Goal: Information Seeking & Learning: Learn about a topic

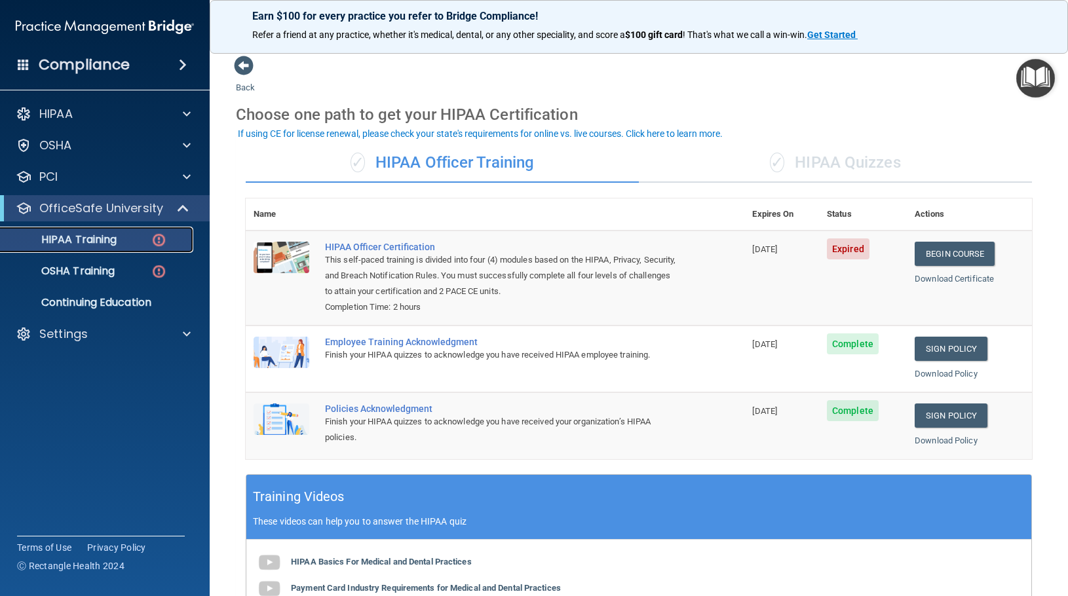
click at [126, 232] on link "HIPAA Training" at bounding box center [90, 240] width 206 height 26
click at [915, 244] on link "Begin Course" at bounding box center [955, 254] width 80 height 24
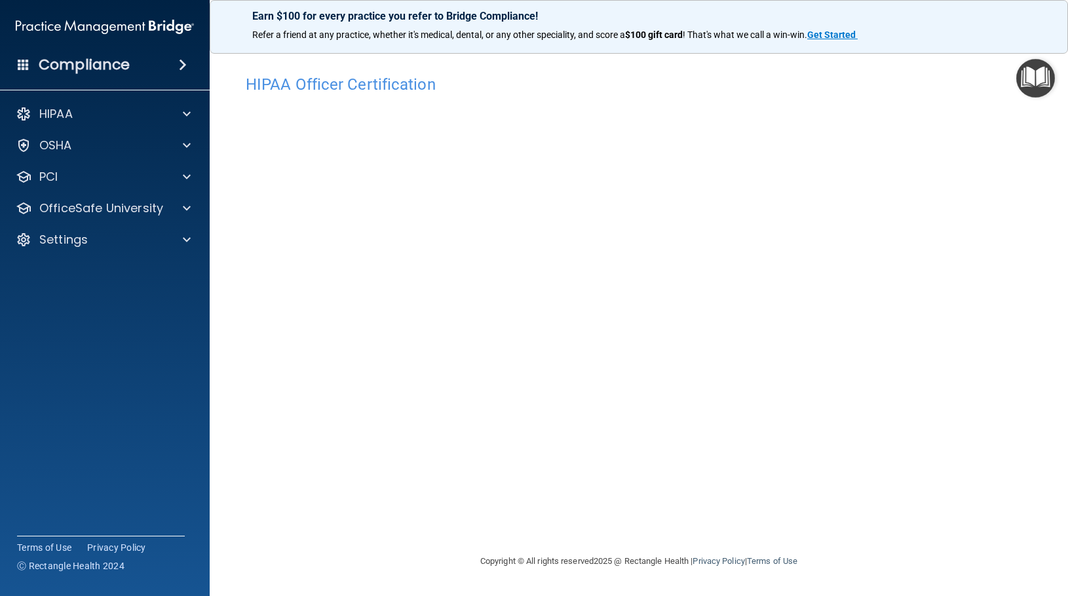
click at [756, 58] on div "HIPAA Officer Certification This course doesn’t expire until 04/18/2025. Are yo…" at bounding box center [639, 298] width 806 height 486
click at [49, 241] on p "Settings" at bounding box center [63, 240] width 48 height 16
click at [58, 270] on p "My Account" at bounding box center [98, 271] width 179 height 13
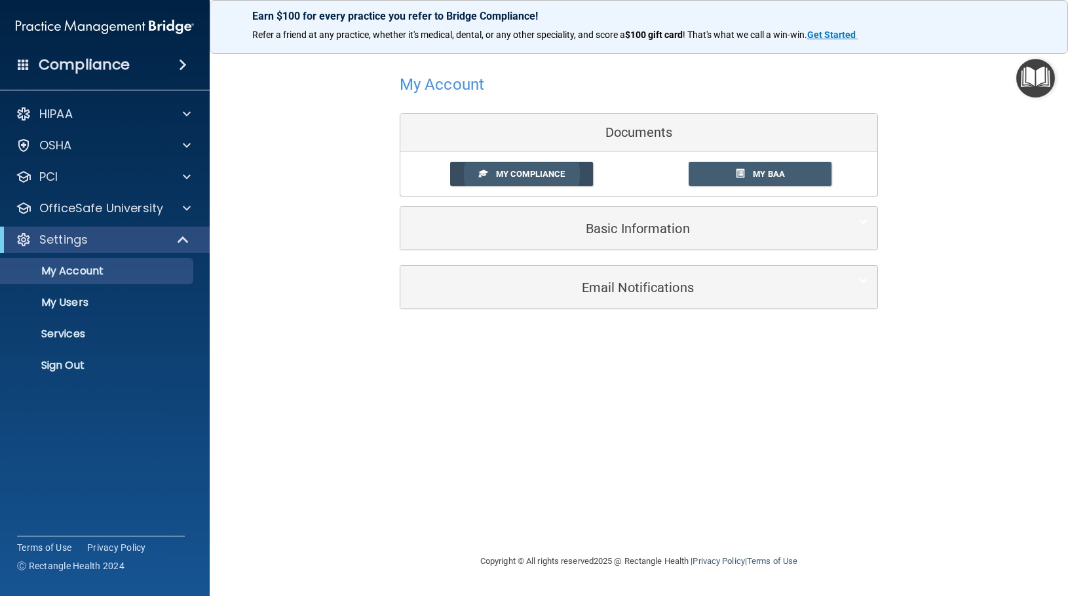
click at [522, 168] on link "My Compliance" at bounding box center [522, 174] width 144 height 24
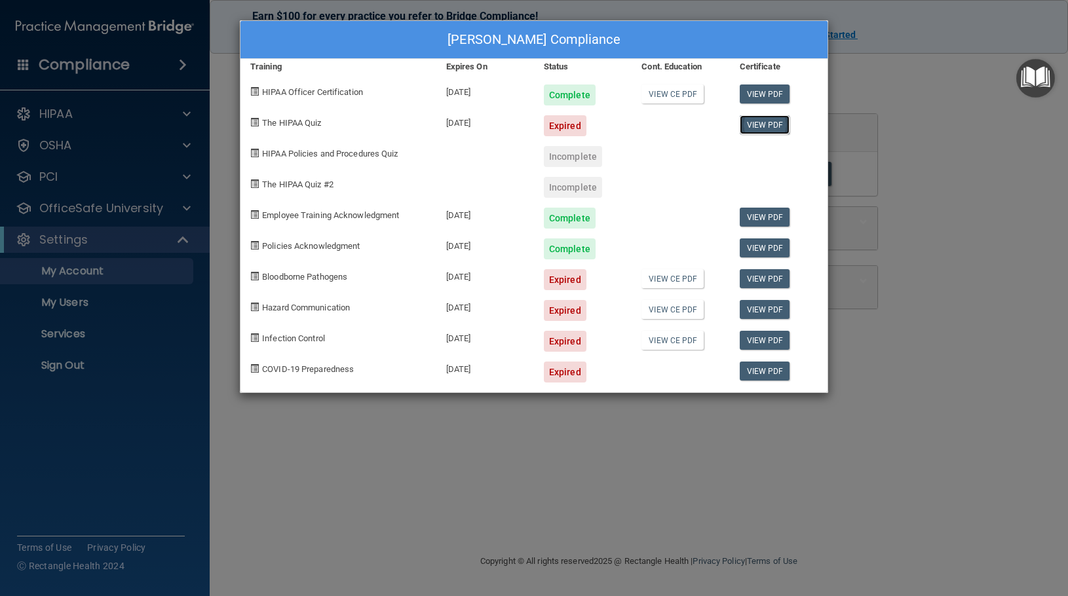
click at [766, 126] on link "View PDF" at bounding box center [765, 124] width 50 height 19
click at [656, 94] on link "View CE PDF" at bounding box center [673, 94] width 62 height 19
click at [83, 58] on div "Jana Teslow's Compliance Training Expires On Status Cont. Education Certificate…" at bounding box center [534, 298] width 1068 height 596
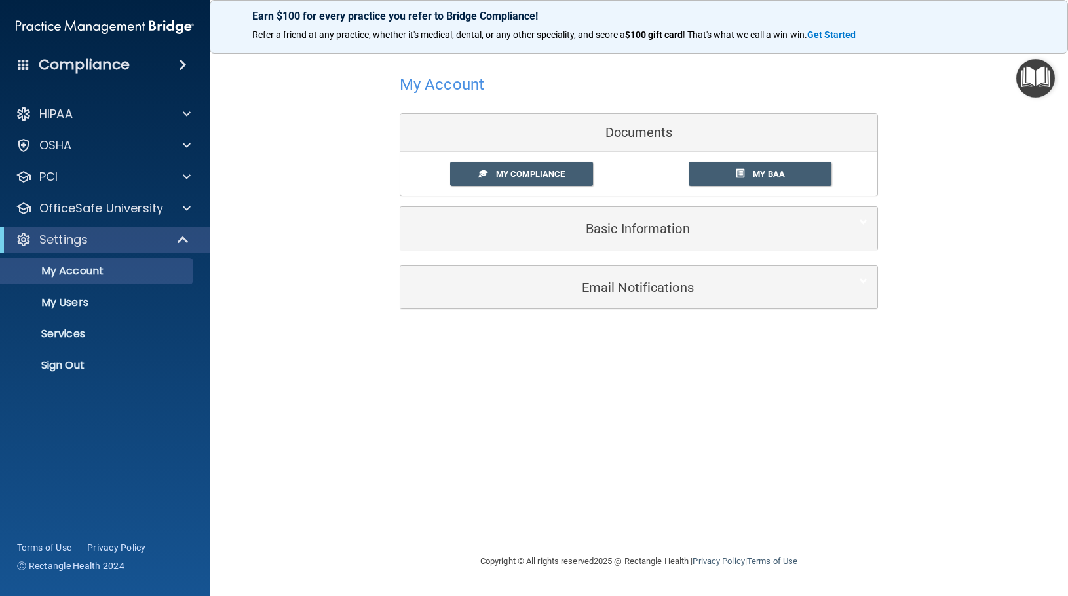
click at [64, 14] on img at bounding box center [105, 27] width 178 height 26
click at [63, 26] on img at bounding box center [105, 27] width 178 height 26
click at [486, 169] on span at bounding box center [483, 173] width 9 height 9
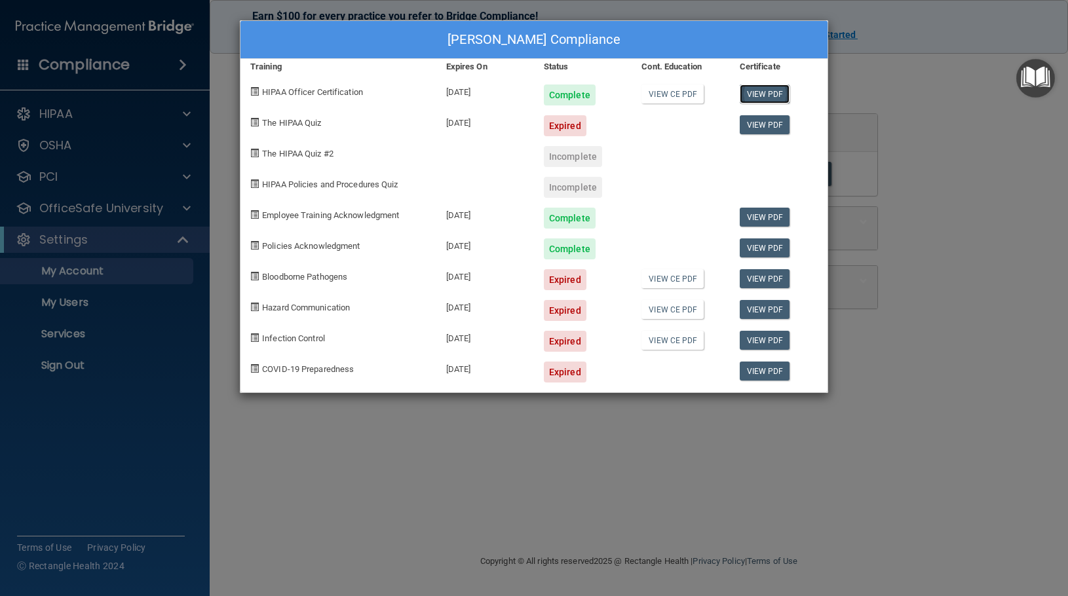
click at [778, 91] on link "View PDF" at bounding box center [765, 94] width 50 height 19
click at [776, 122] on link "View PDF" at bounding box center [765, 124] width 50 height 19
click at [254, 122] on span at bounding box center [254, 122] width 9 height 9
click at [903, 179] on div "Jana Teslow's Compliance Training Expires On Status Cont. Education Certificate…" at bounding box center [534, 298] width 1068 height 596
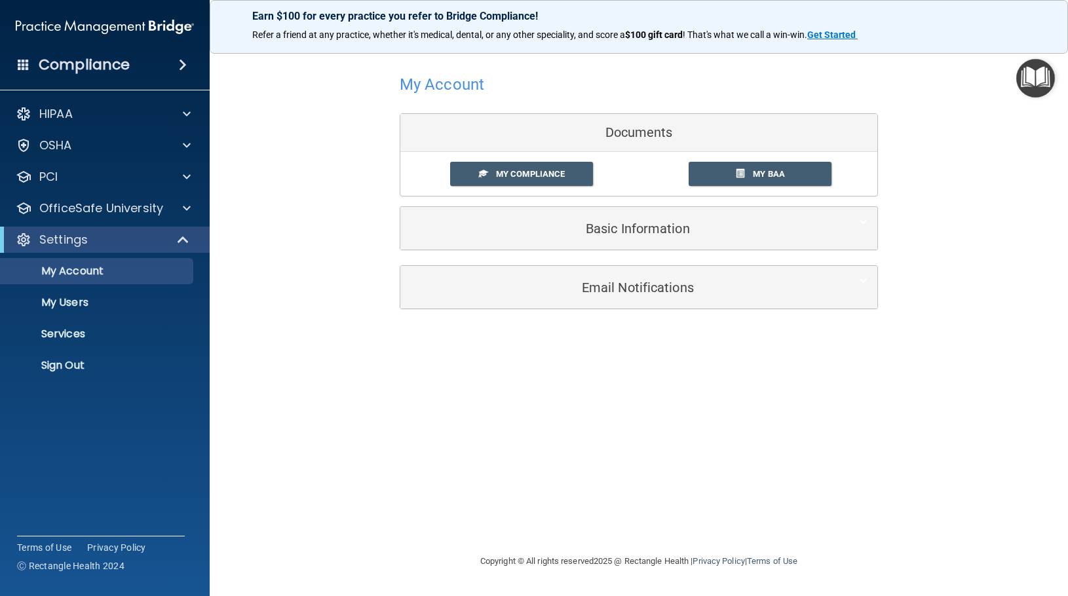
click at [103, 70] on h4 "Compliance" at bounding box center [84, 65] width 91 height 18
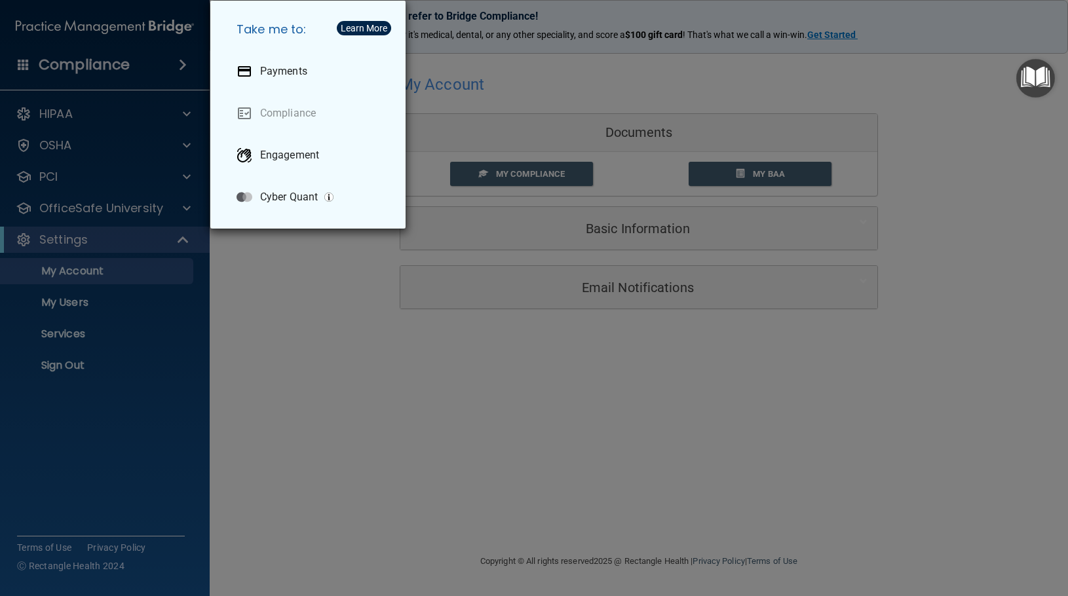
click at [96, 67] on div "Take me to: Payments Compliance Engagement Cyber Quant" at bounding box center [534, 298] width 1068 height 596
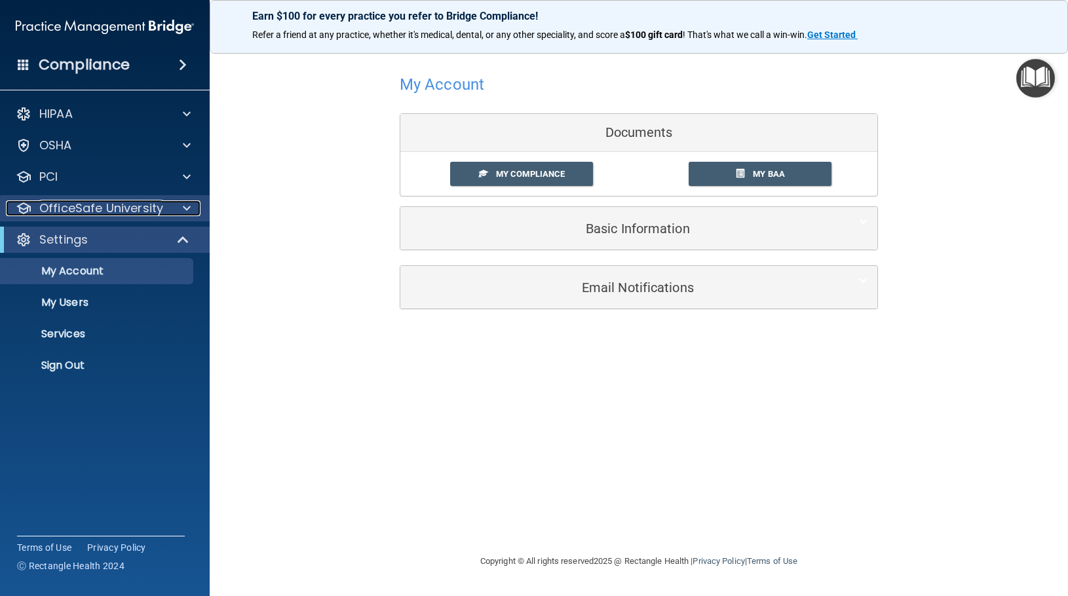
click at [102, 203] on p "OfficeSafe University" at bounding box center [101, 209] width 124 height 16
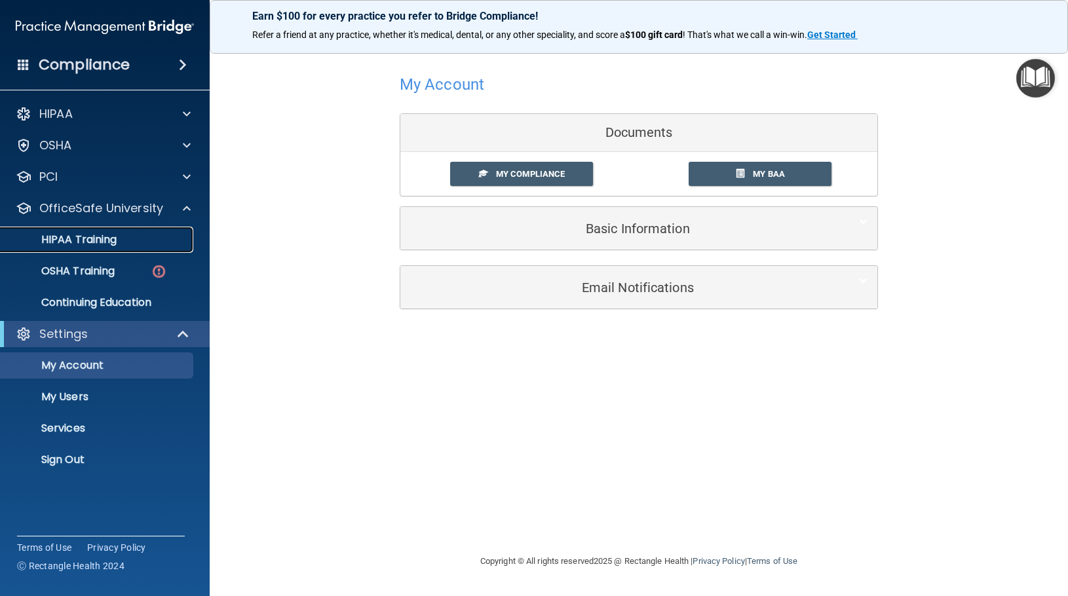
click at [101, 234] on p "HIPAA Training" at bounding box center [63, 239] width 108 height 13
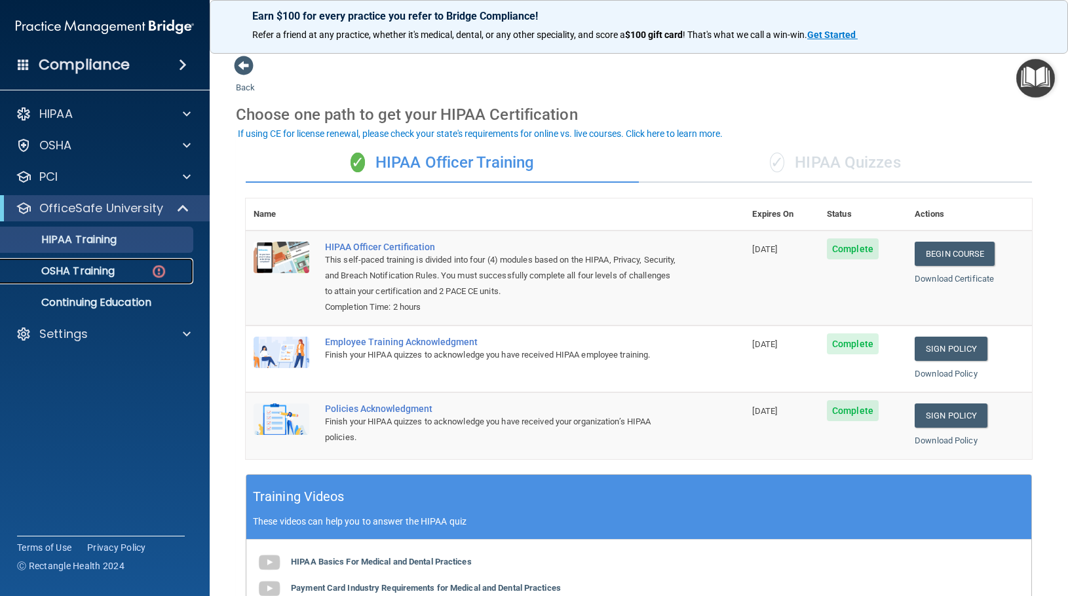
click at [110, 271] on p "OSHA Training" at bounding box center [62, 271] width 106 height 13
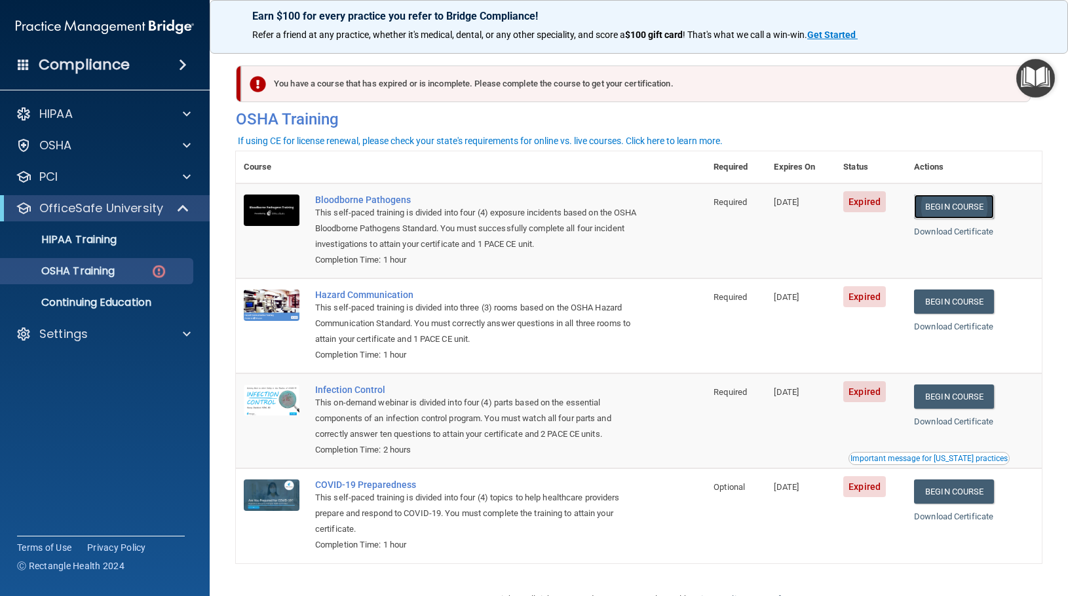
click at [945, 205] on link "Begin Course" at bounding box center [954, 207] width 80 height 24
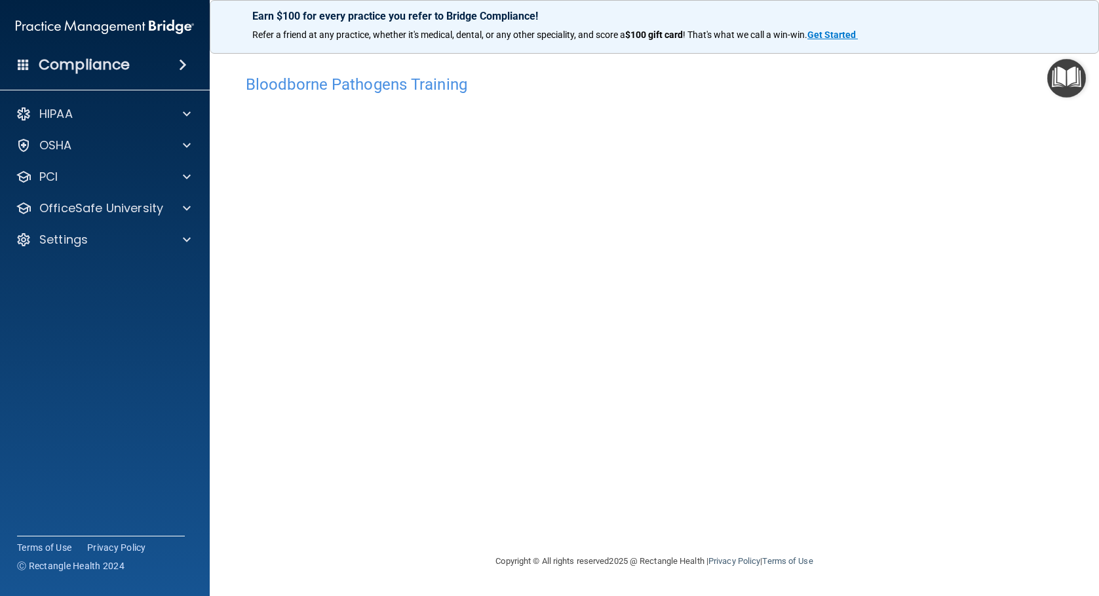
click at [157, 24] on img at bounding box center [105, 27] width 178 height 26
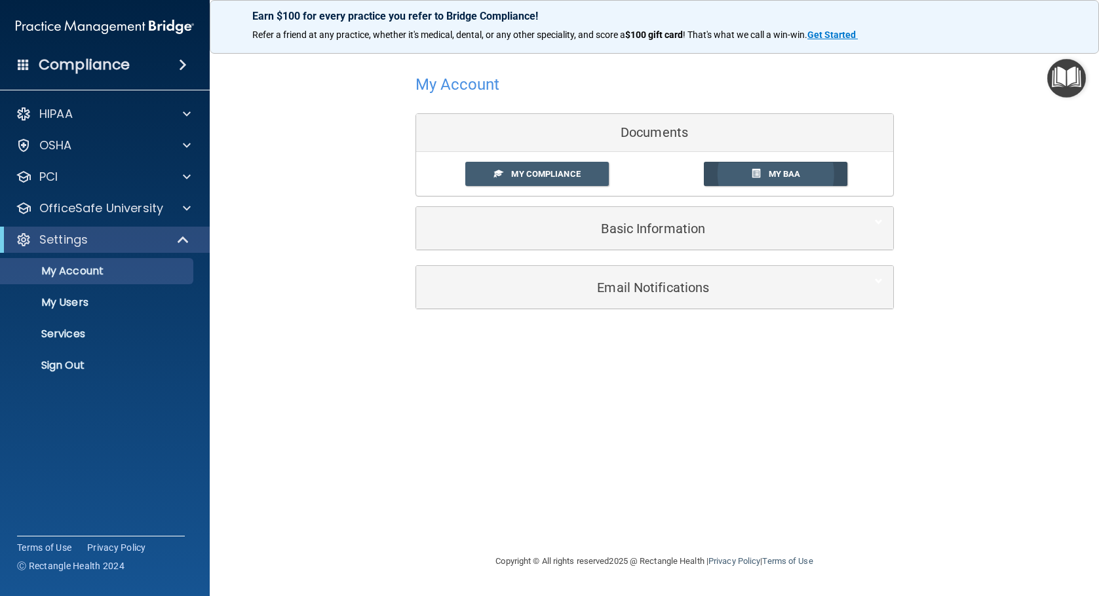
click at [760, 168] on link "My BAA" at bounding box center [776, 174] width 144 height 24
click at [565, 170] on span "My Compliance" at bounding box center [545, 174] width 69 height 10
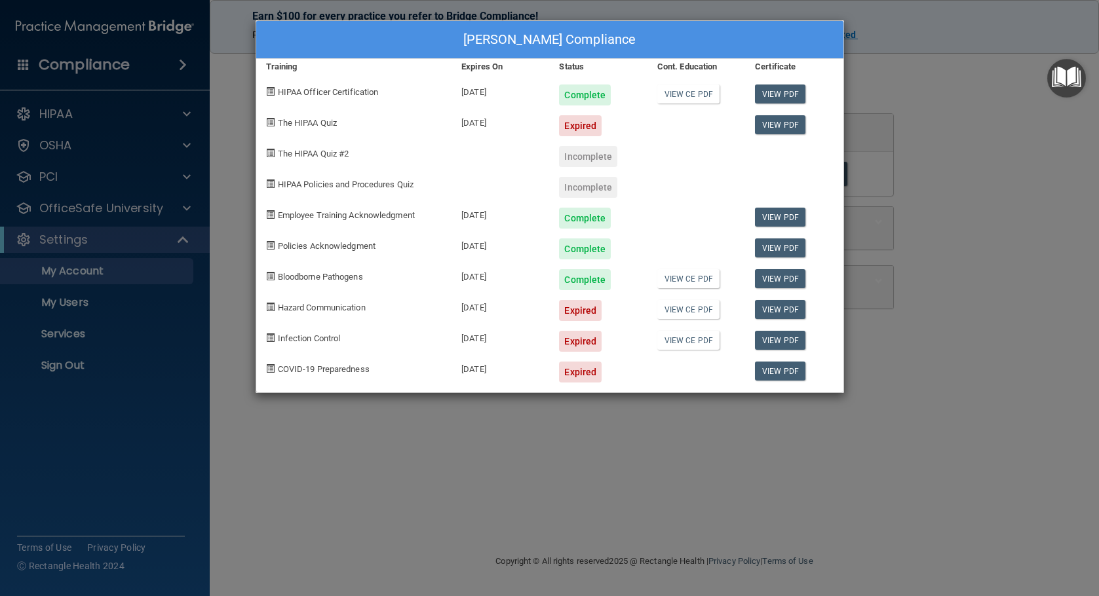
click at [77, 271] on div "[PERSON_NAME] Compliance Training Expires On Status Cont. Education Certificate…" at bounding box center [549, 298] width 1099 height 596
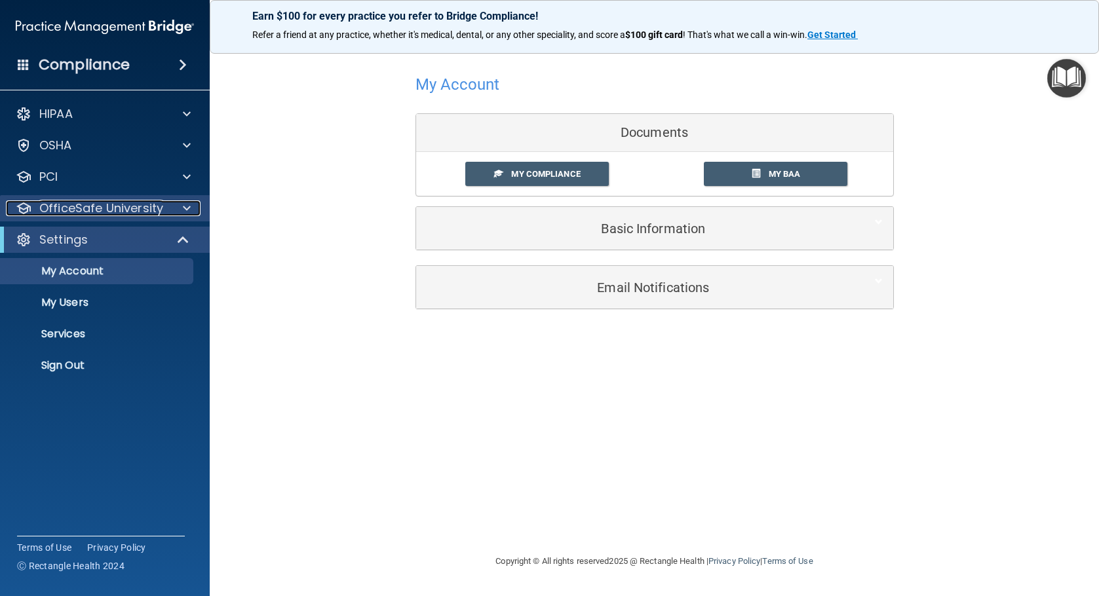
click at [180, 203] on div at bounding box center [184, 209] width 33 height 16
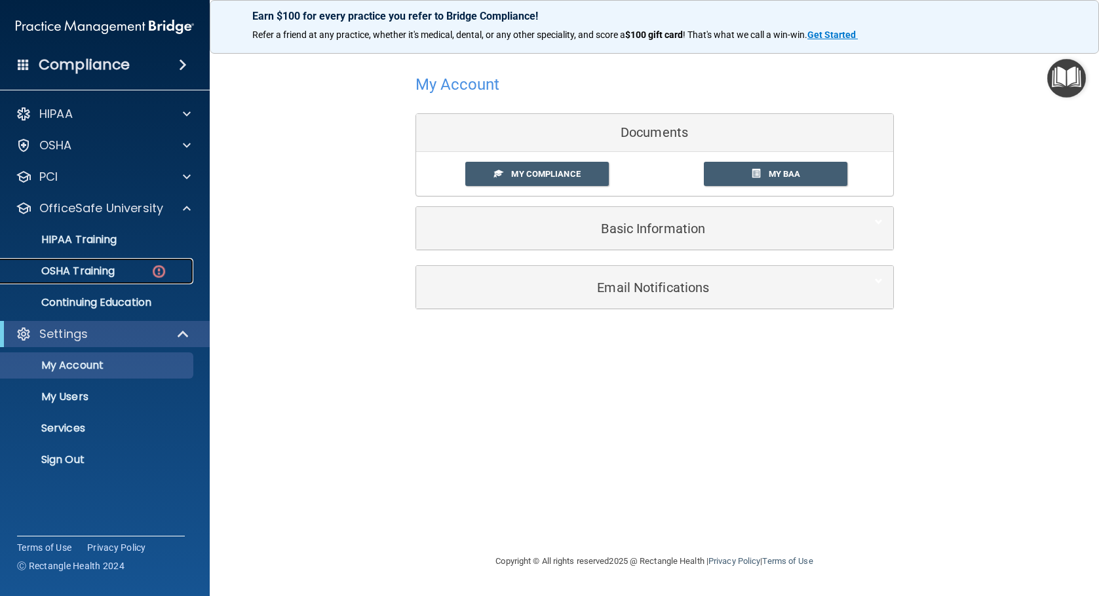
click at [155, 265] on img at bounding box center [159, 271] width 16 height 16
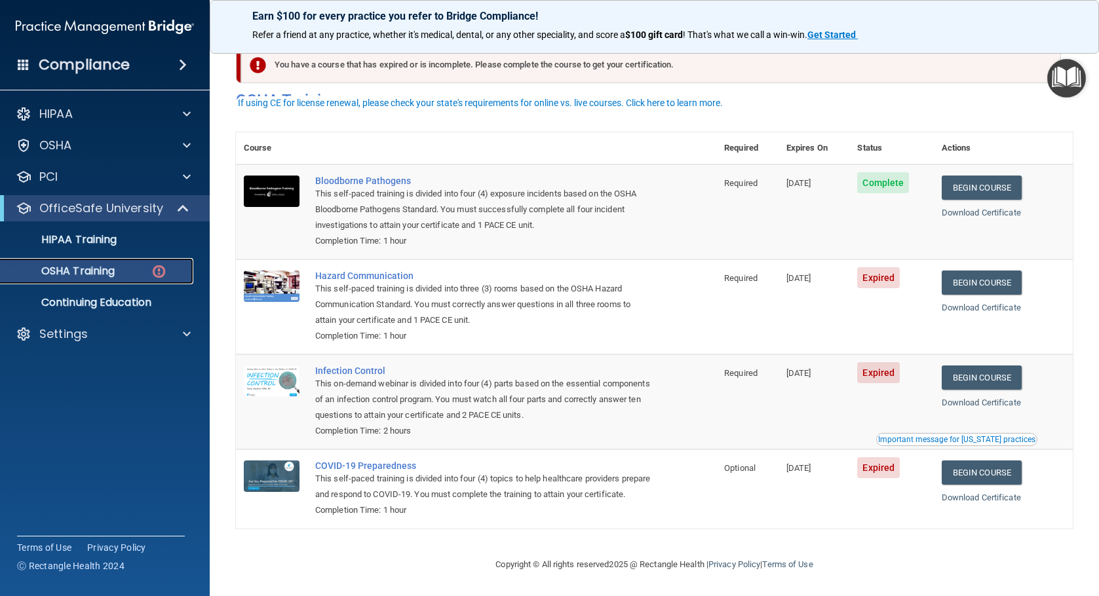
scroll to position [38, 0]
click at [967, 461] on link "Begin Course" at bounding box center [982, 473] width 80 height 24
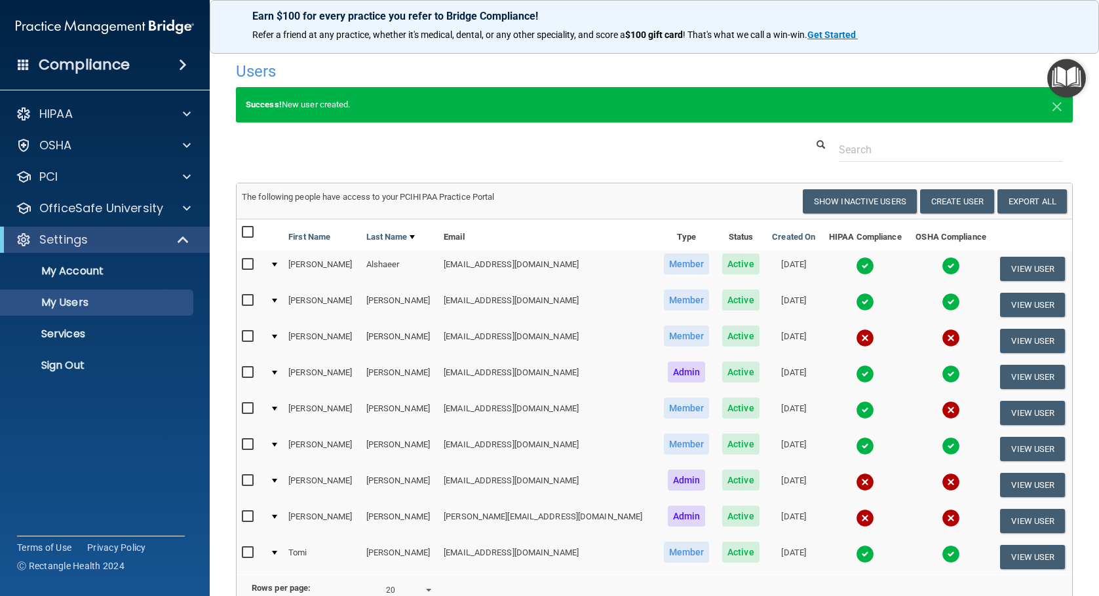
select select "20"
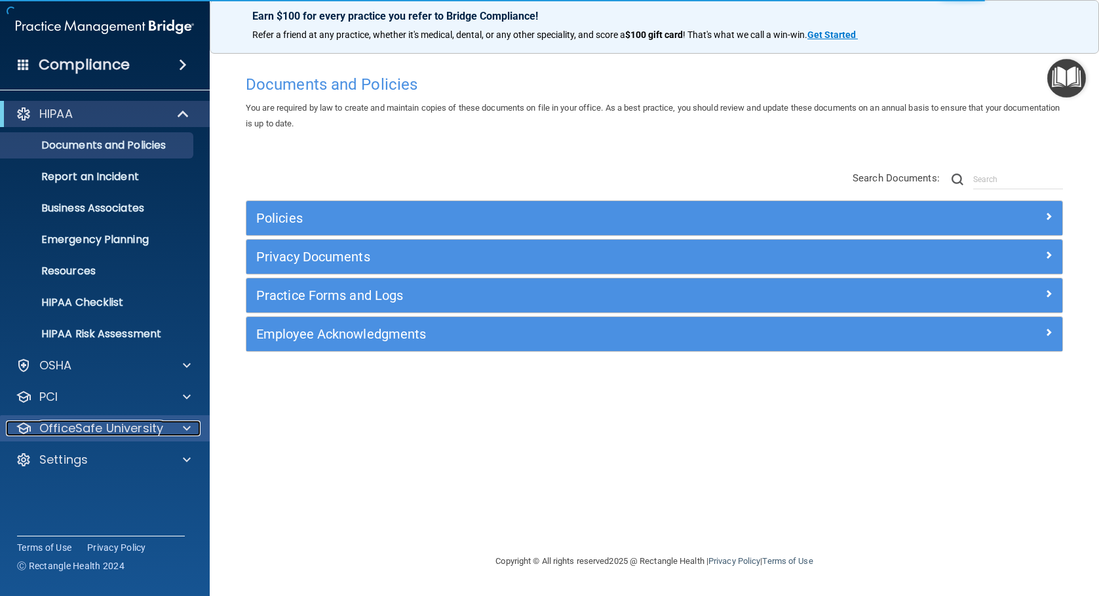
click at [191, 425] on div at bounding box center [184, 429] width 33 height 16
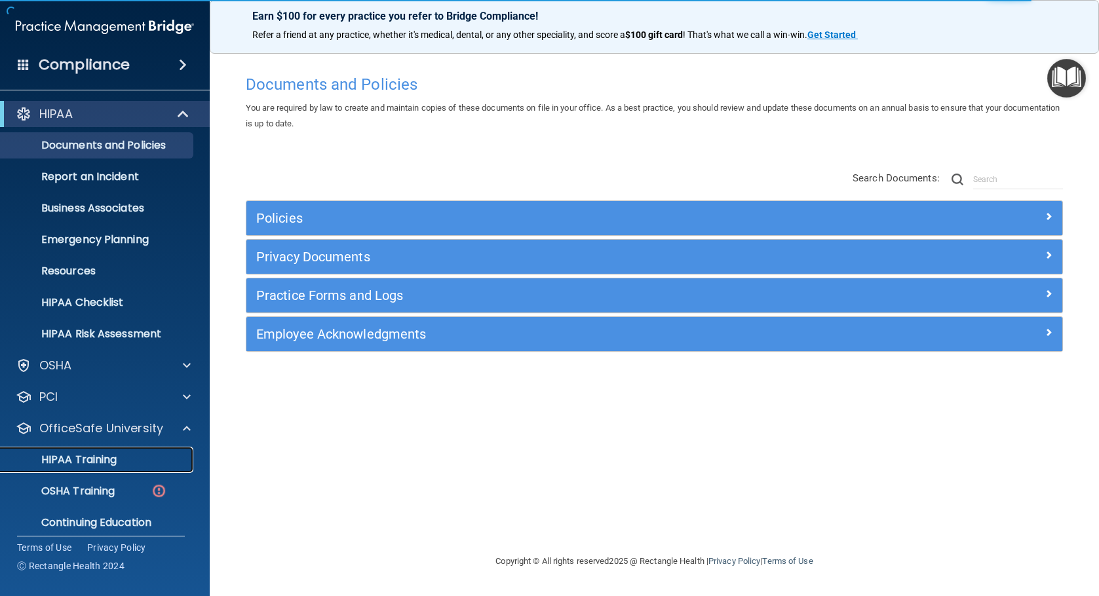
click at [120, 464] on div "HIPAA Training" at bounding box center [98, 460] width 179 height 13
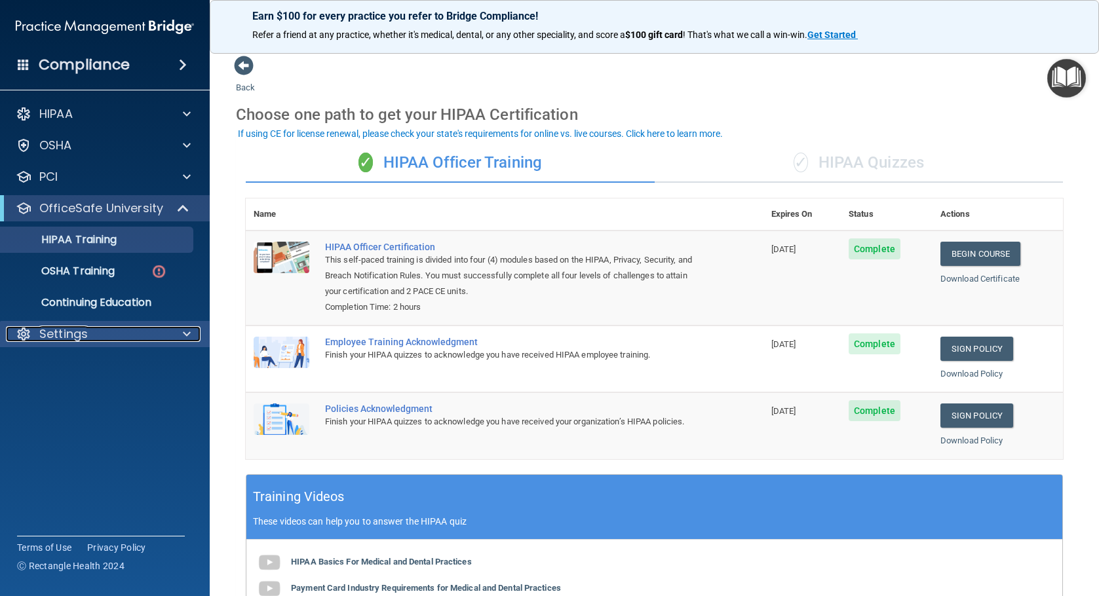
click at [189, 332] on span at bounding box center [187, 334] width 8 height 16
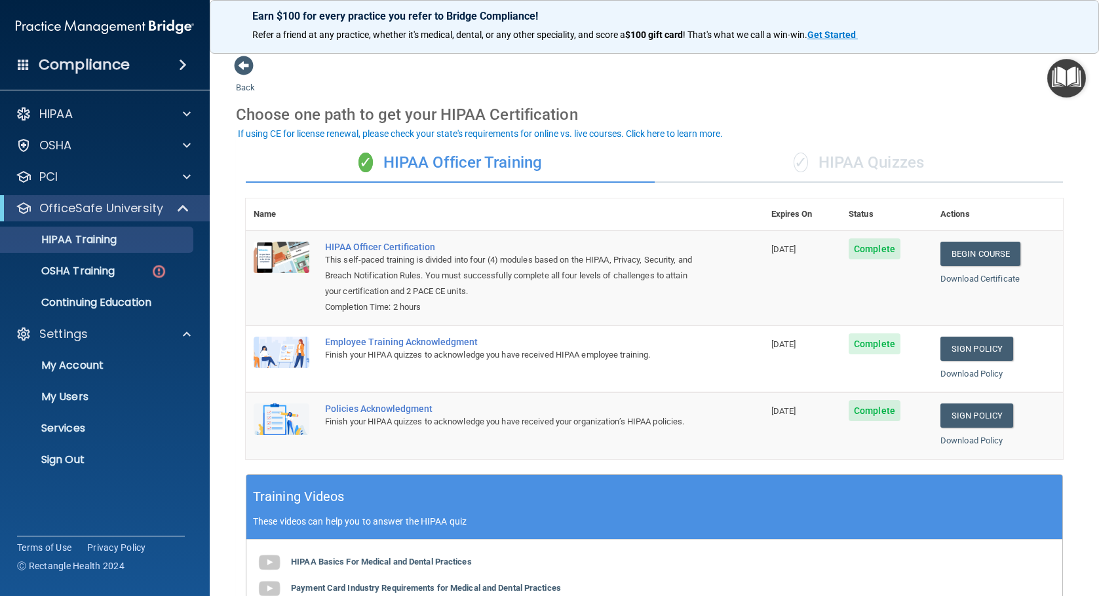
click at [96, 63] on h4 "Compliance" at bounding box center [84, 65] width 91 height 18
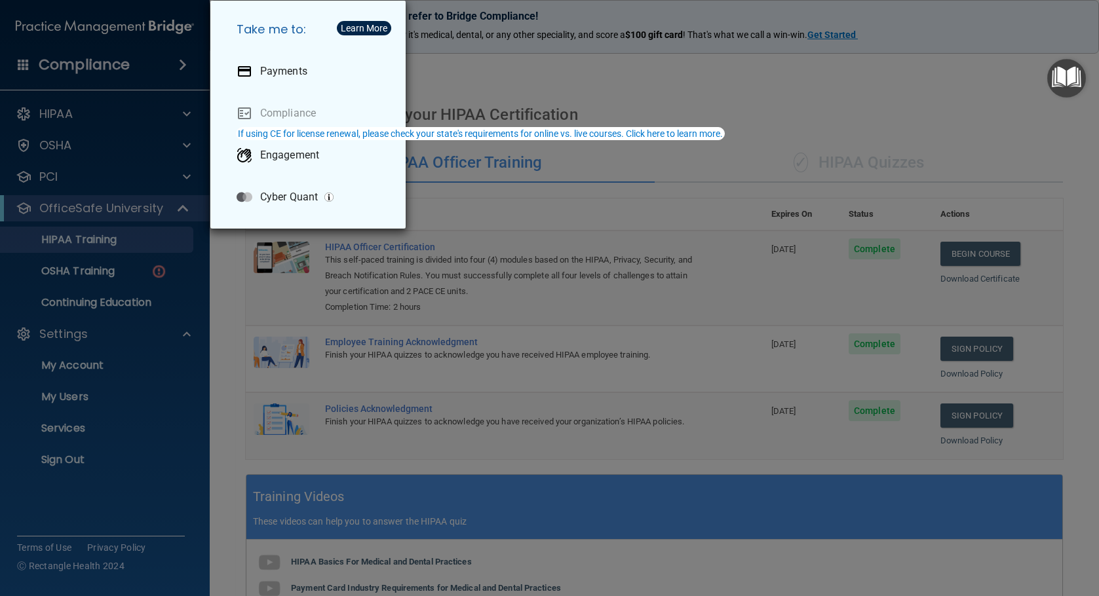
click at [55, 30] on div "Take me to: Payments Compliance Engagement Cyber Quant" at bounding box center [549, 298] width 1099 height 596
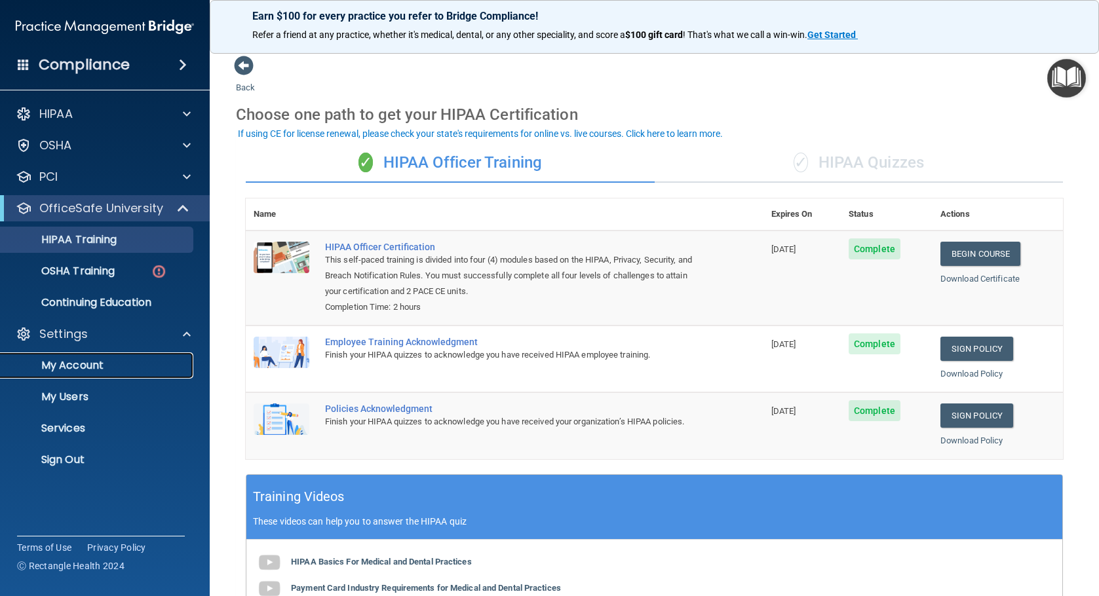
click at [70, 362] on p "My Account" at bounding box center [98, 365] width 179 height 13
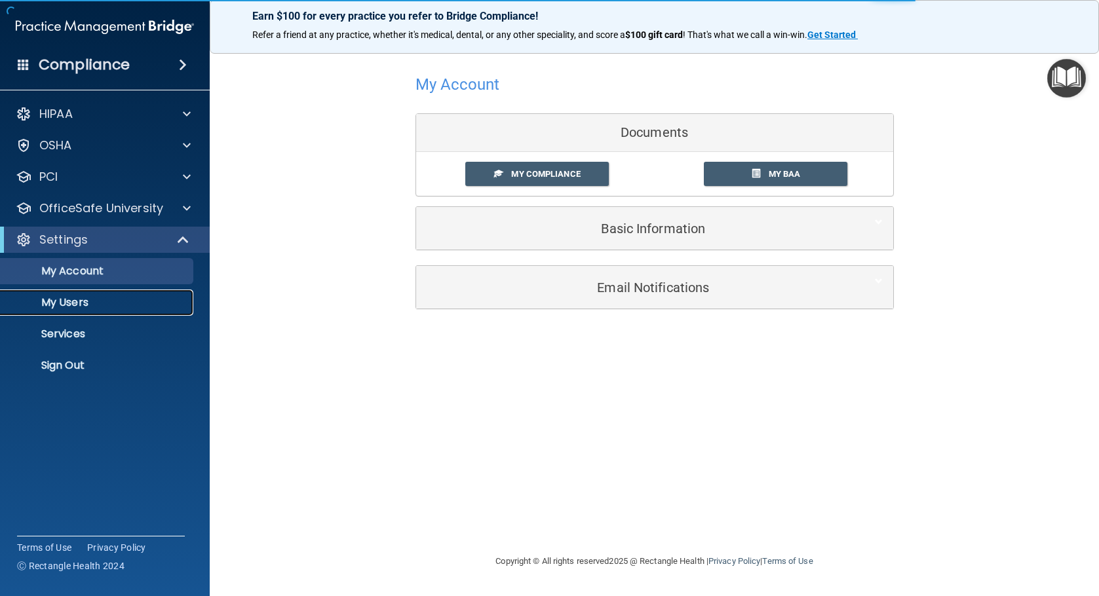
click at [74, 302] on p "My Users" at bounding box center [98, 302] width 179 height 13
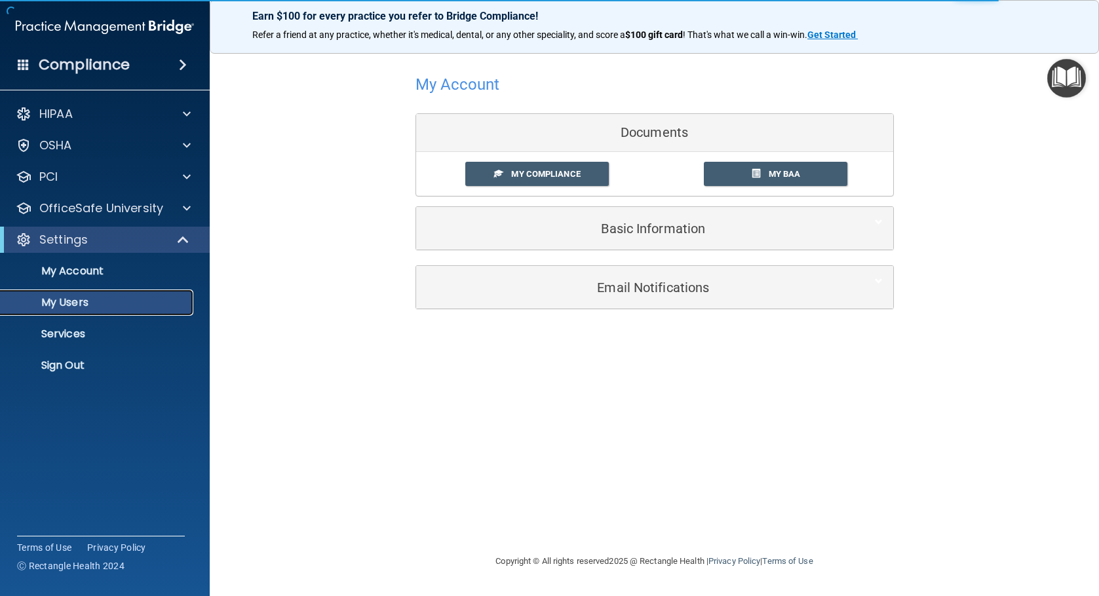
select select "20"
